Goal: Find specific page/section: Find specific page/section

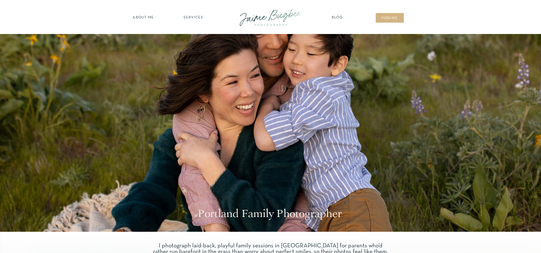
click at [199, 18] on nav "SERVICES" at bounding box center [193, 18] width 32 height 6
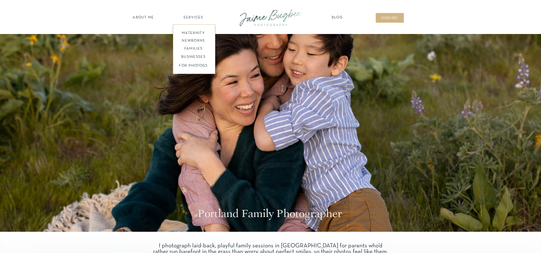
click at [193, 49] on nav "families" at bounding box center [193, 48] width 43 height 5
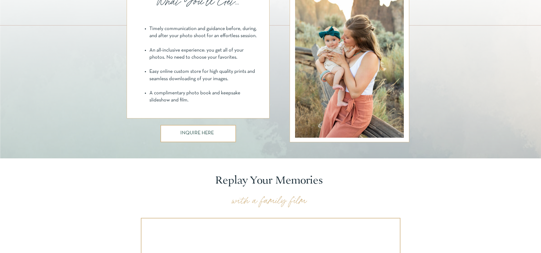
scroll to position [426, 0]
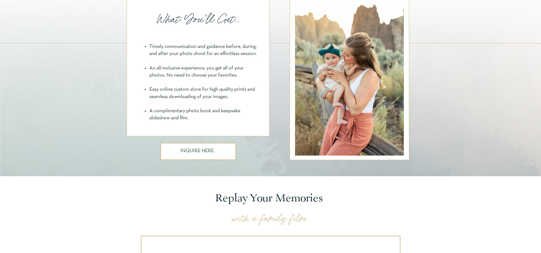
click at [194, 154] on h3 "INQUIRE HERE" at bounding box center [197, 152] width 35 height 6
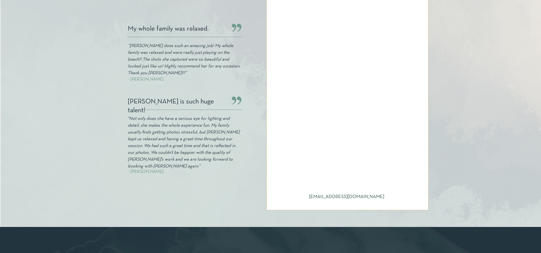
scroll to position [199, 0]
